Goal: Obtain resource: Download file/media

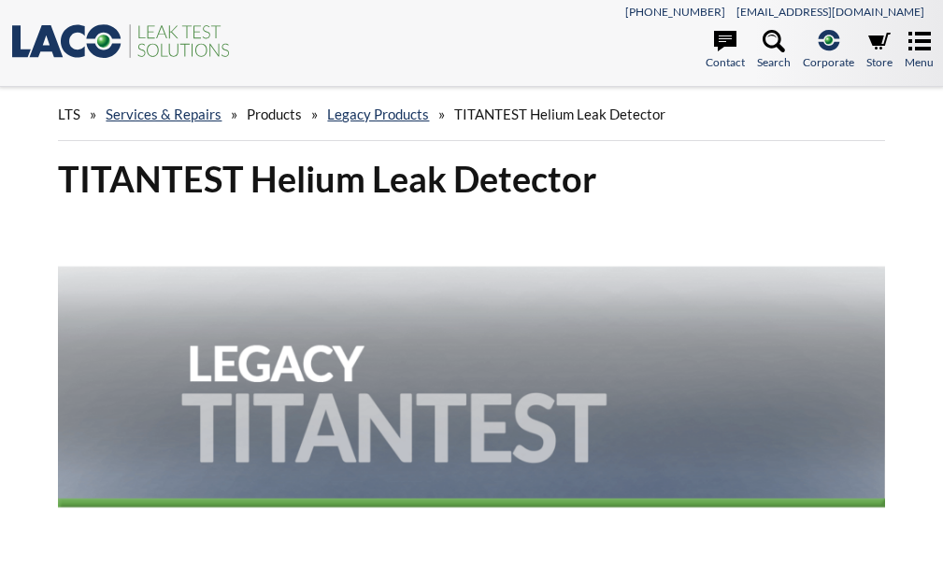
select select "語言翻譯小工具"
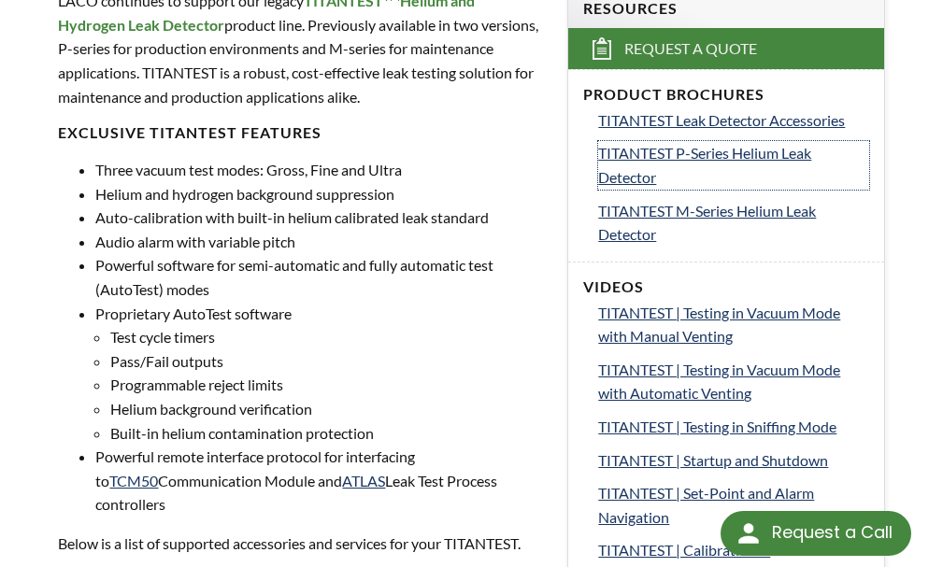
scroll to position [561, 0]
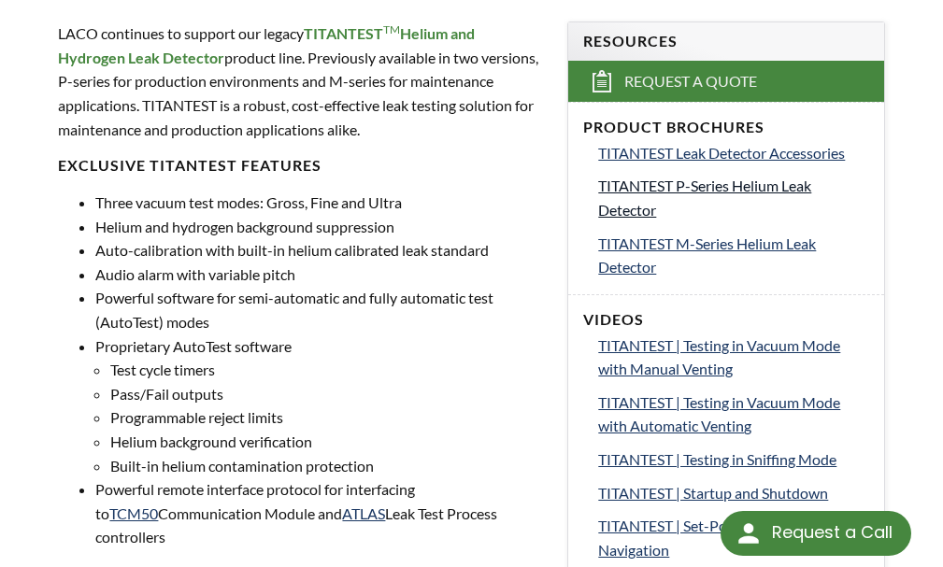
click at [734, 186] on span "TITANTEST P-Series Helium Leak Detector" at bounding box center [704, 198] width 213 height 42
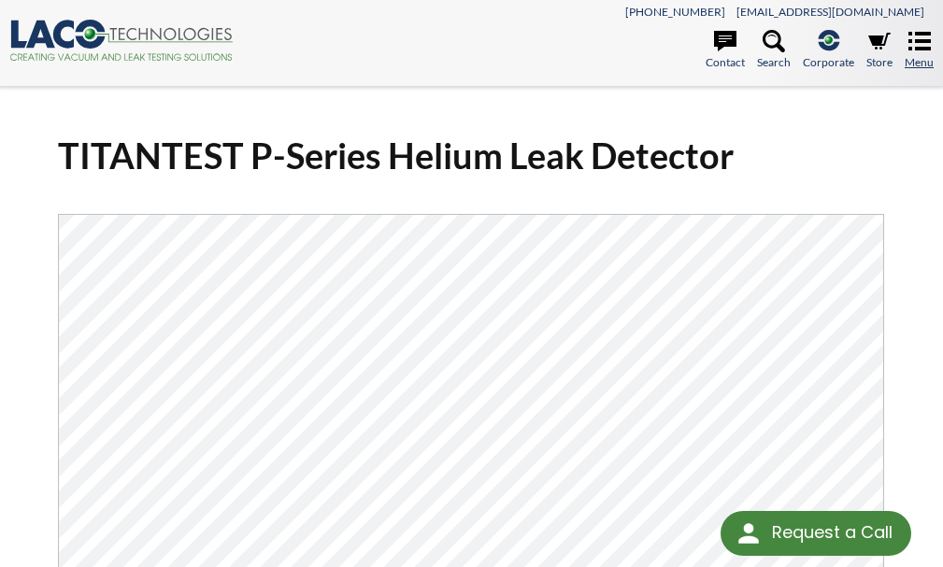
click at [920, 46] on icon at bounding box center [920, 41] width 22 height 22
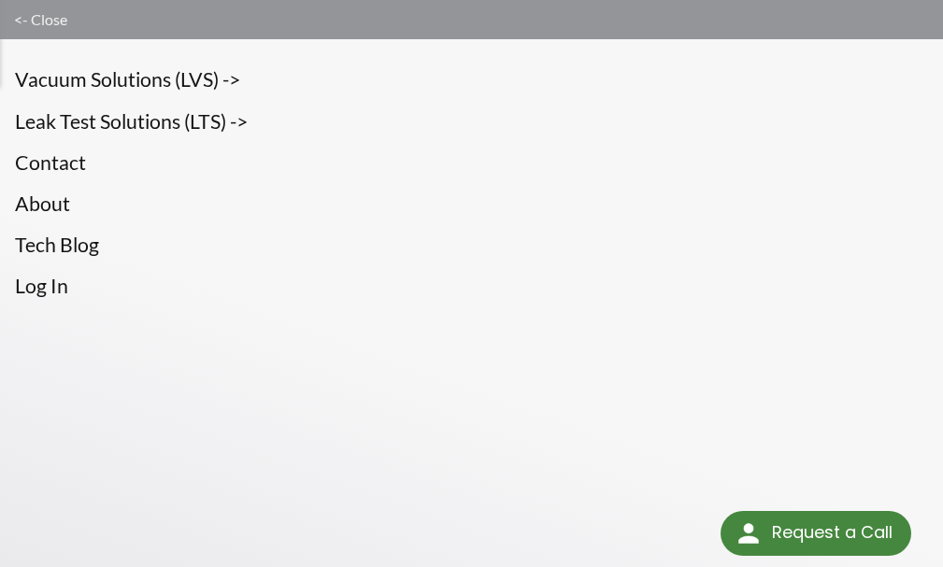
click at [217, 122] on link "Leak Test Solutions (LTS) ->" at bounding box center [471, 122] width 913 height 32
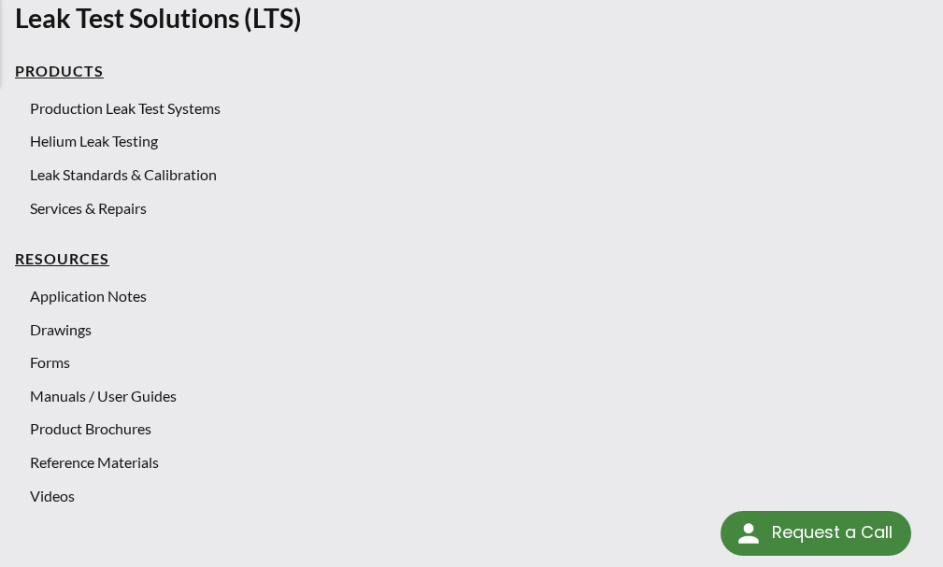
scroll to position [87, 0]
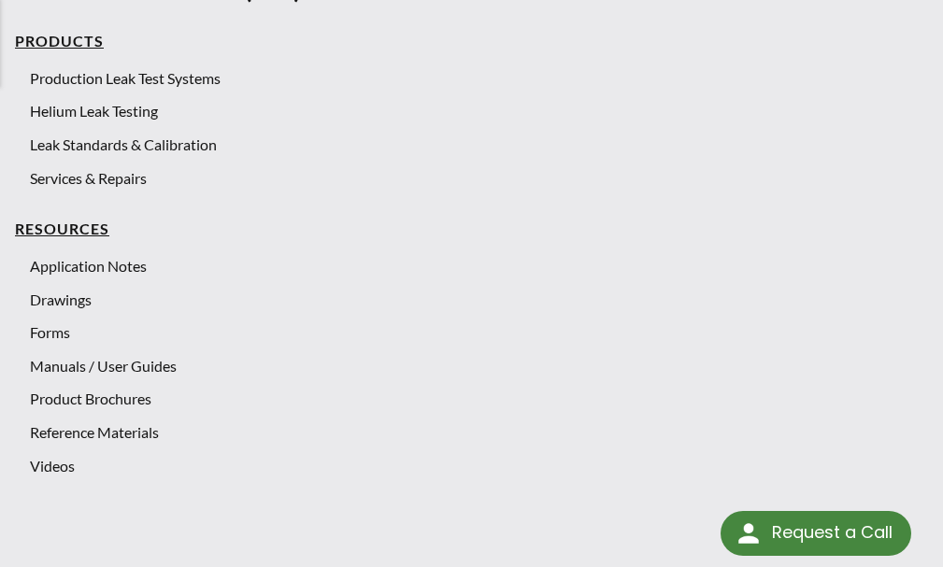
click at [144, 367] on link "Manuals / User Guides" at bounding box center [479, 366] width 898 height 24
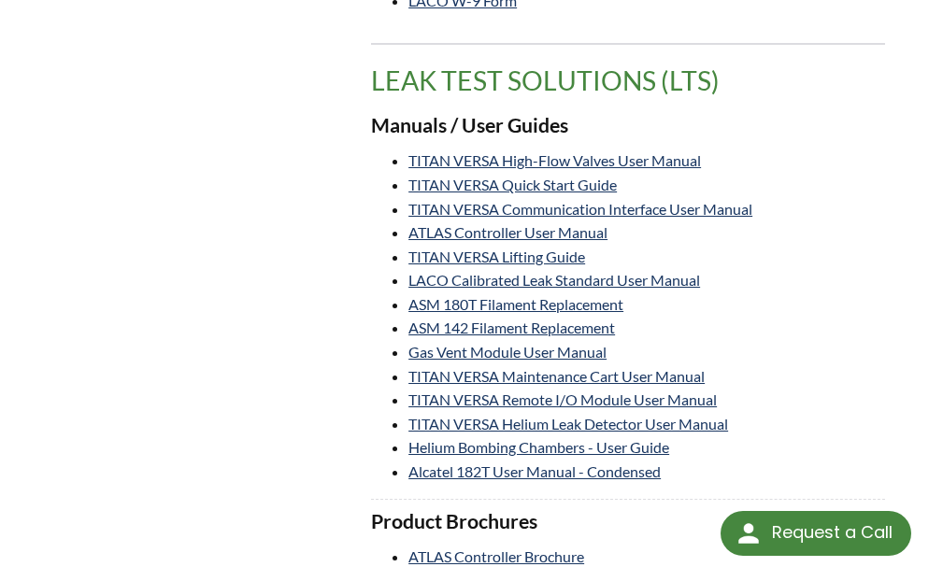
scroll to position [4394, 0]
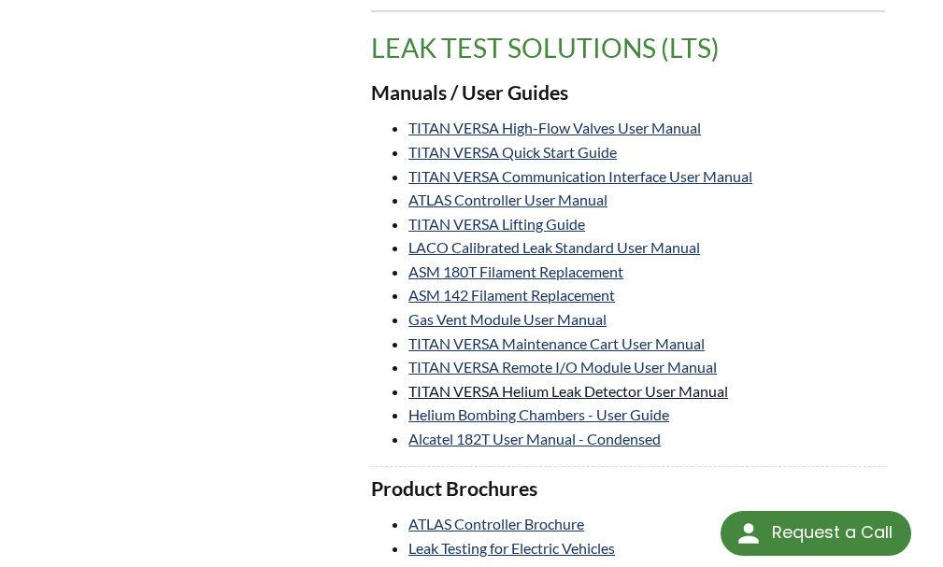
click at [701, 382] on link "TITAN VERSA Helium Leak Detector User Manual" at bounding box center [569, 391] width 320 height 18
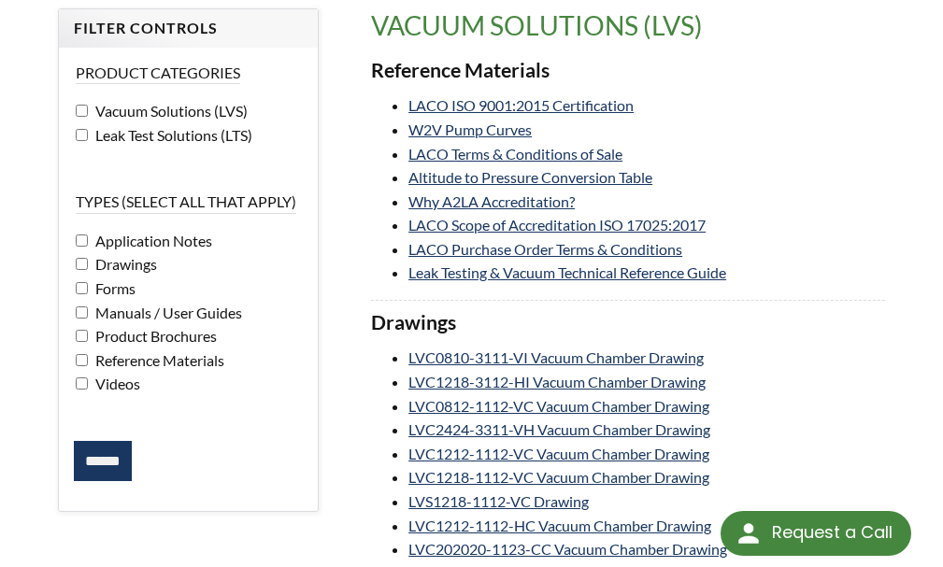
scroll to position [93, 0]
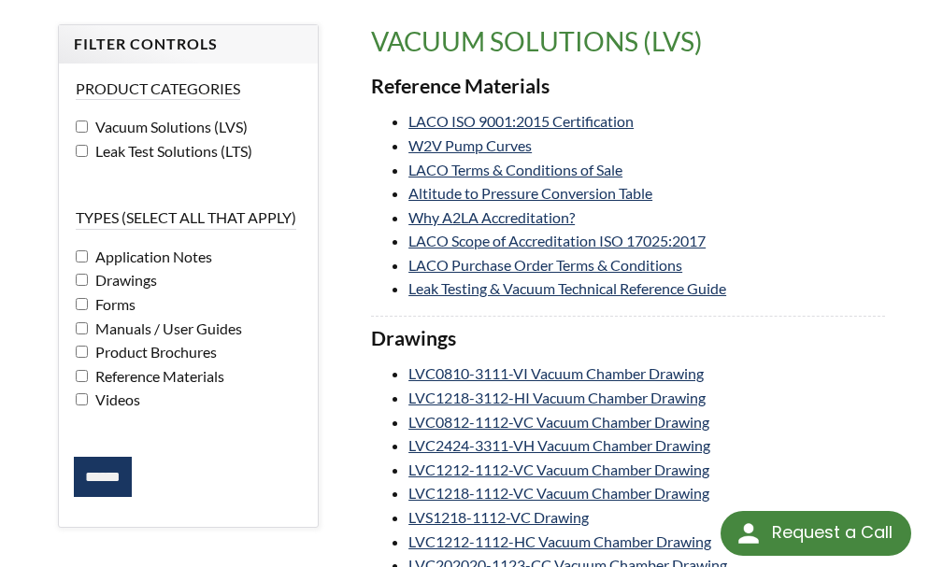
click at [108, 476] on input "******" at bounding box center [103, 477] width 58 height 41
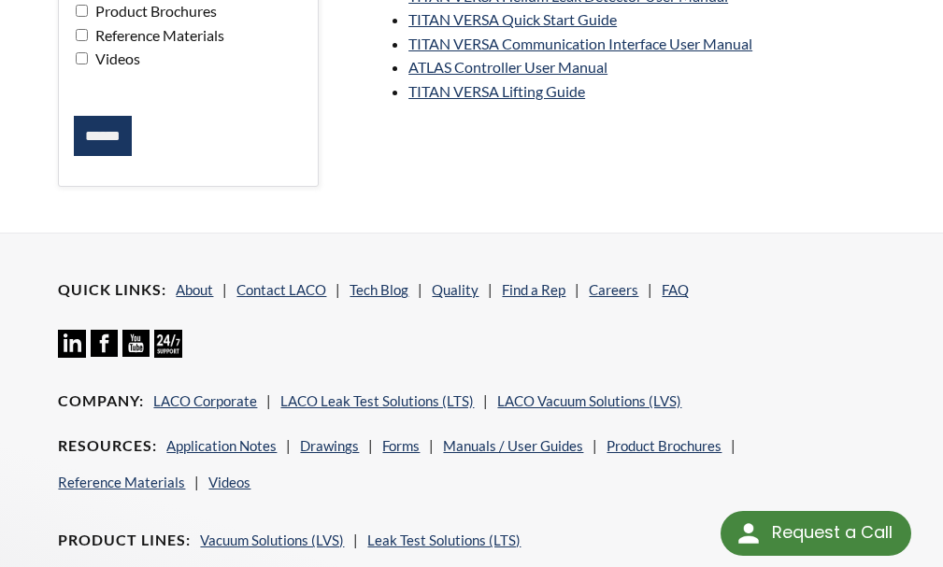
scroll to position [467, 0]
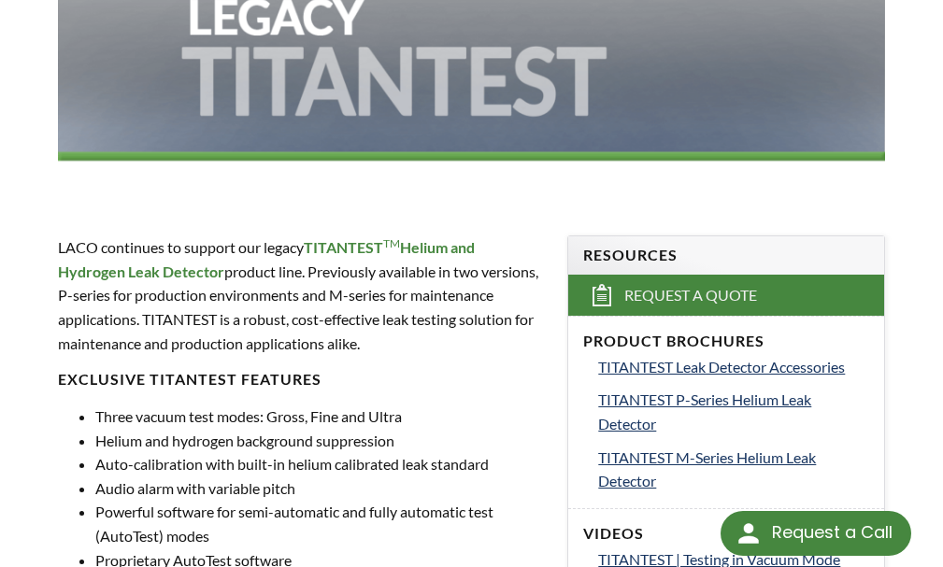
scroll to position [467, 0]
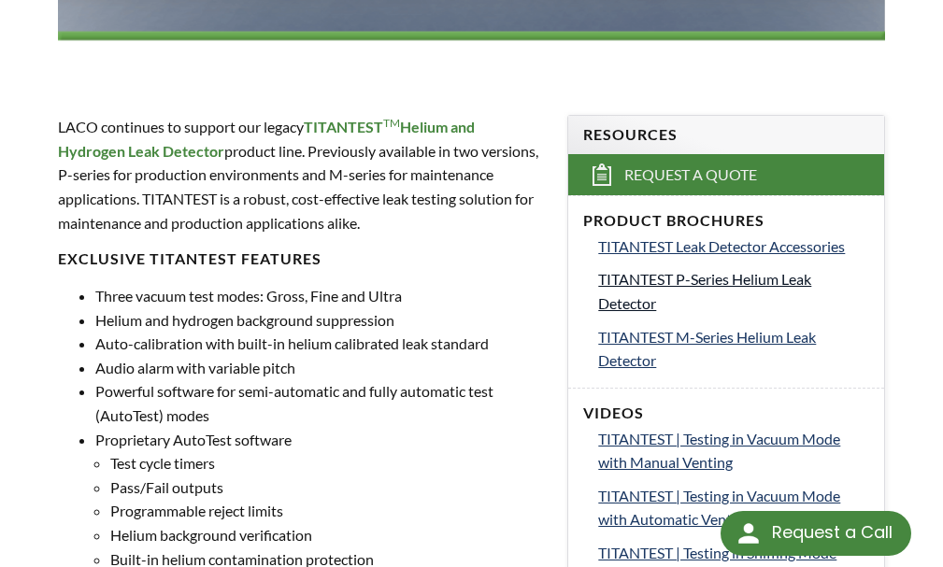
click at [777, 281] on span "TITANTEST P-Series Helium Leak Detector" at bounding box center [704, 291] width 213 height 42
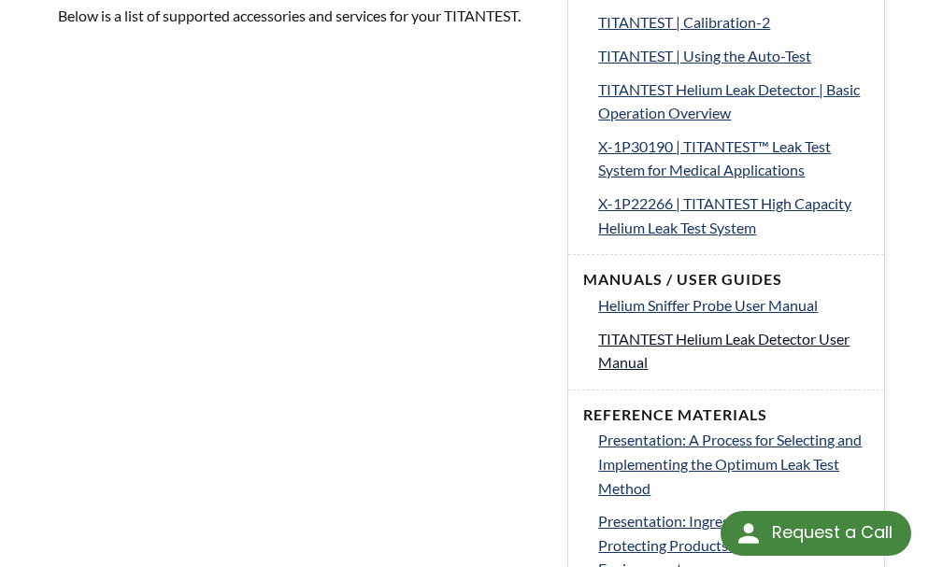
scroll to position [1215, 0]
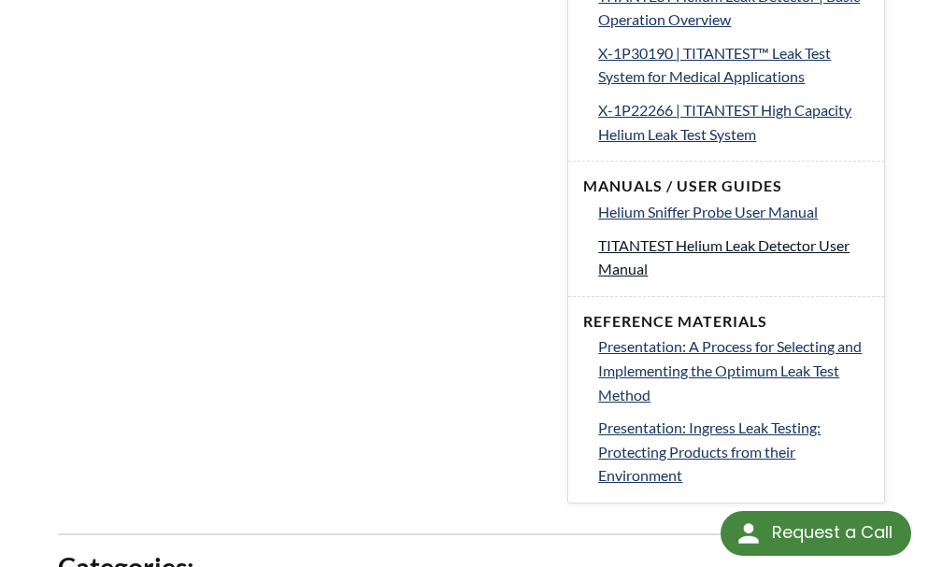
click at [729, 249] on span "TITANTEST Helium Leak Detector User Manual" at bounding box center [723, 258] width 251 height 42
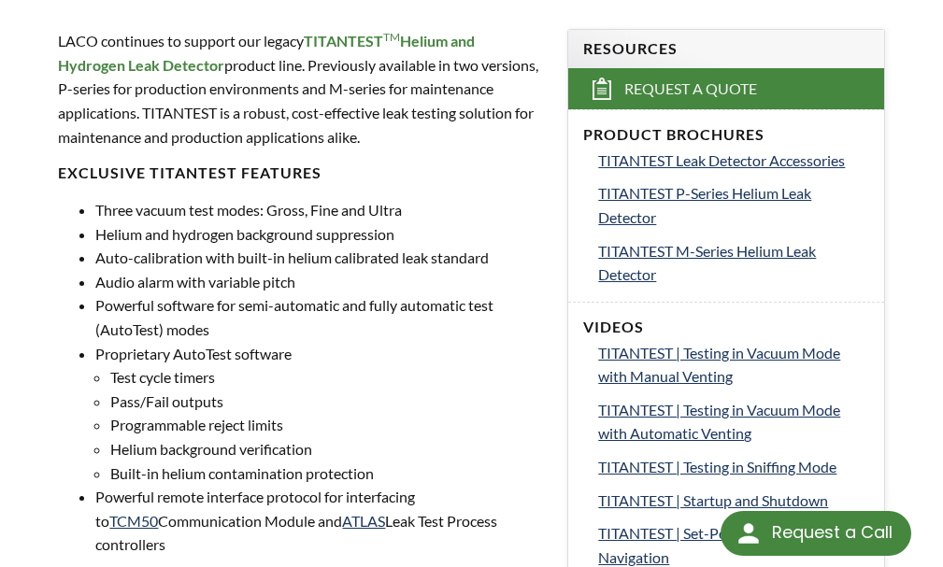
scroll to position [561, 0]
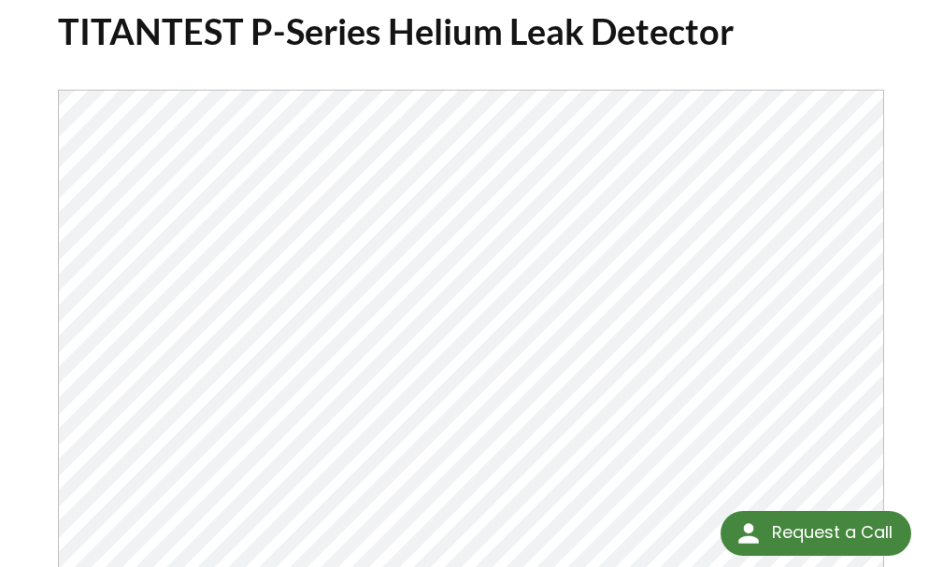
scroll to position [374, 0]
